Goal: Task Accomplishment & Management: Manage account settings

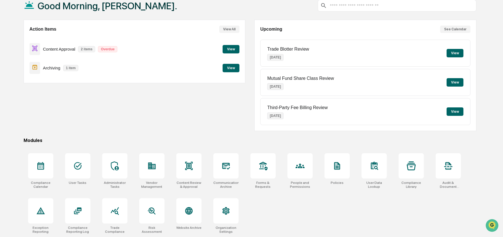
scroll to position [36, 0]
click at [192, 214] on icon at bounding box center [189, 210] width 9 height 9
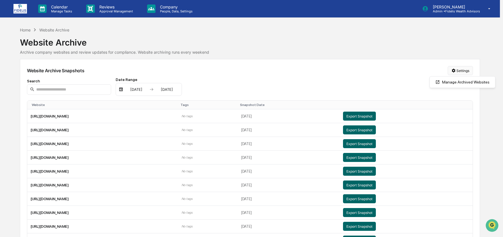
click at [458, 71] on html "Calendar Manage Tasks Reviews Approval Management Company People, Data, Setting…" at bounding box center [251, 118] width 503 height 237
click at [455, 84] on div "Manage Archived Websites" at bounding box center [462, 82] width 63 height 9
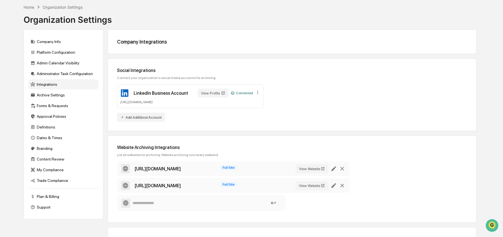
scroll to position [26, 0]
click at [342, 184] on icon at bounding box center [342, 184] width 6 height 6
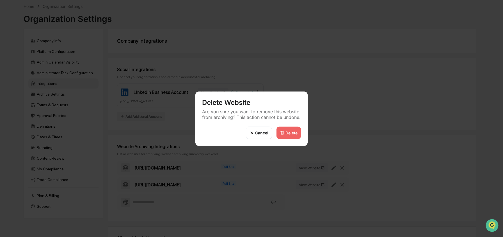
click at [286, 134] on div "Delete" at bounding box center [292, 132] width 12 height 5
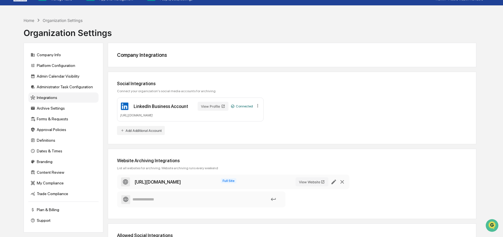
scroll to position [0, 0]
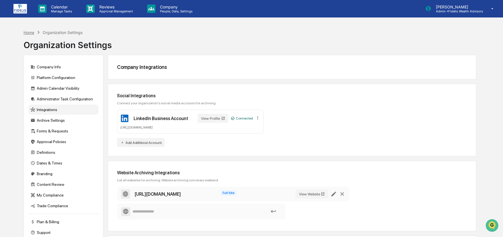
click at [32, 31] on div "Home" at bounding box center [29, 32] width 11 height 5
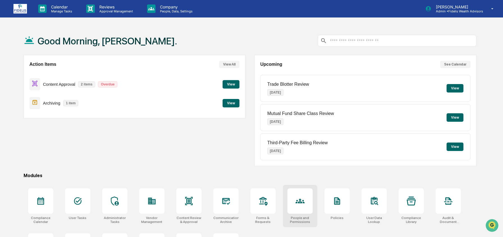
click at [299, 198] on icon at bounding box center [300, 200] width 9 height 9
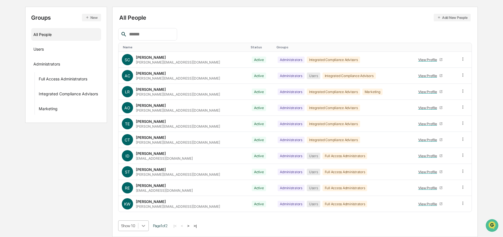
scroll to position [102, 0]
click at [143, 224] on body "Calendar Manage Tasks Reviews Approval Management Company People, Data, Setting…" at bounding box center [251, 90] width 503 height 293
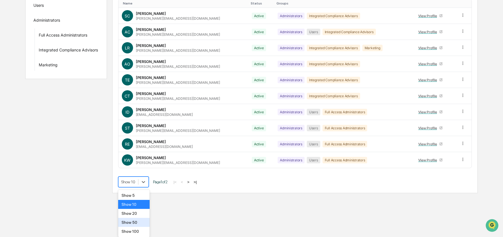
click at [143, 224] on div "Show 50" at bounding box center [134, 222] width 32 height 9
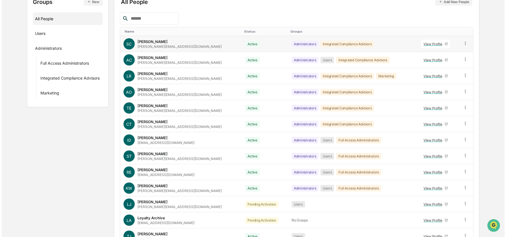
scroll to position [0, 0]
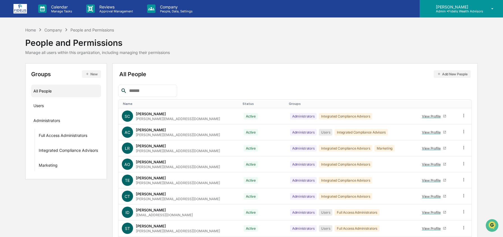
click at [472, 12] on p "Admin • Fidelis Wealth Advisors" at bounding box center [458, 11] width 52 height 4
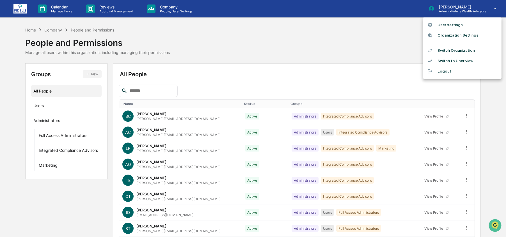
click at [472, 48] on li "Switch Organization" at bounding box center [462, 50] width 79 height 10
